Goal: Information Seeking & Learning: Learn about a topic

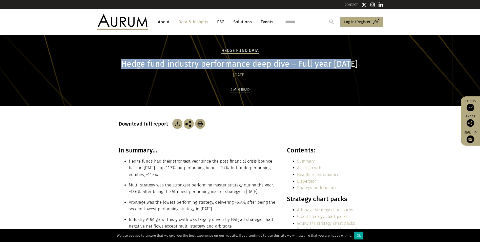
drag, startPoint x: 126, startPoint y: 63, endPoint x: 351, endPoint y: 64, distance: 225.3
click at [351, 64] on h1 "Hedge fund industry performance deep dive – Full year [DATE]" at bounding box center [240, 64] width 242 height 10
copy h1 "Hedge fund industry performance deep dive – Full year [DATE]"
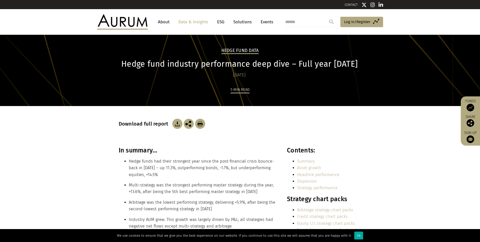
click at [292, 23] on input "search" at bounding box center [310, 22] width 51 height 10
type input "**********"
click at [327, 17] on input "submit" at bounding box center [332, 22] width 10 height 10
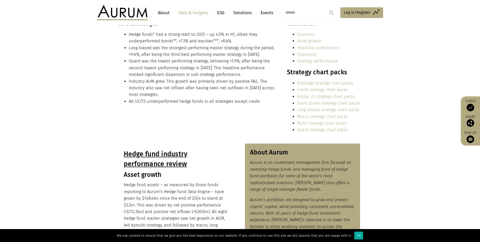
scroll to position [101, 0]
